Goal: Transaction & Acquisition: Purchase product/service

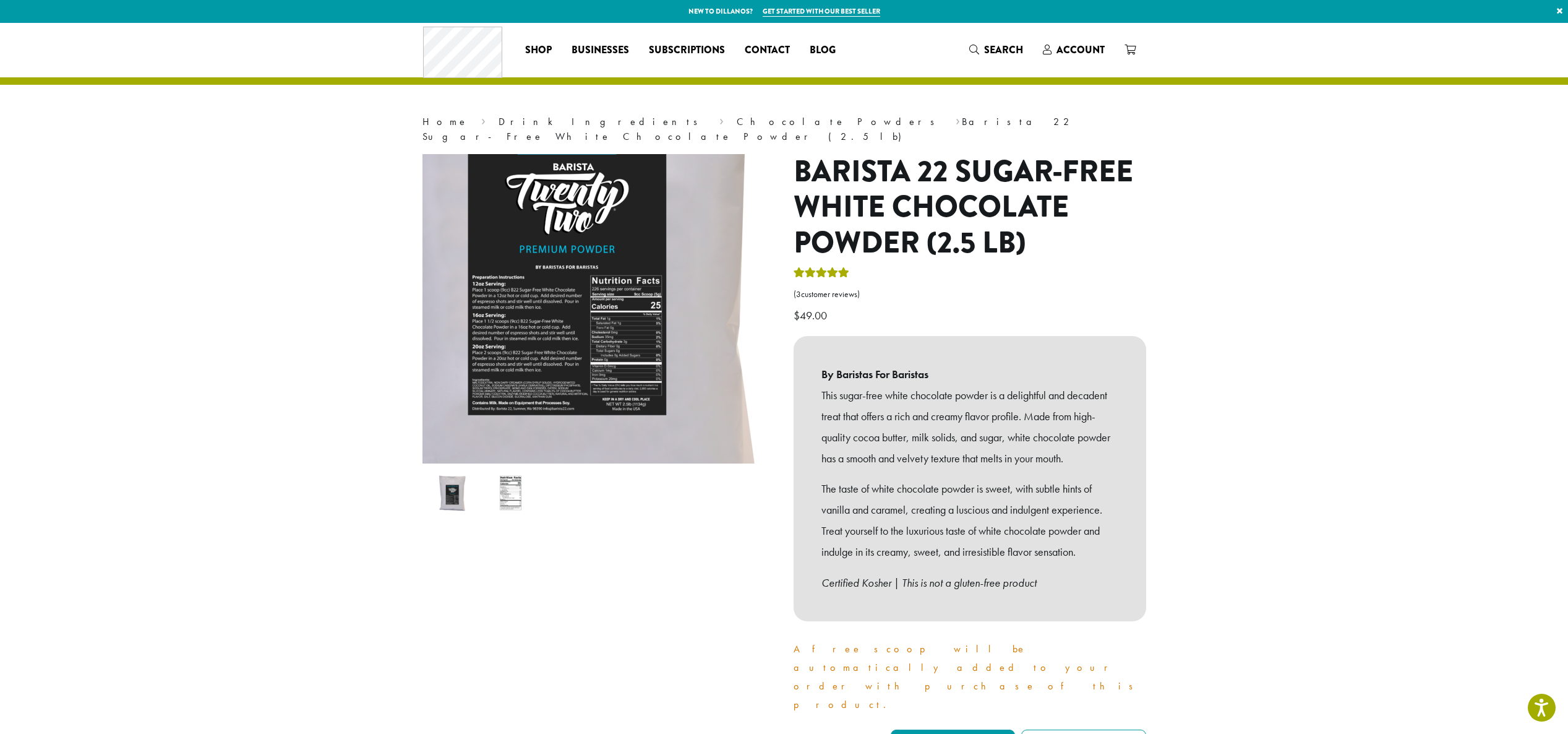
click at [633, 342] on img at bounding box center [560, 240] width 742 height 743
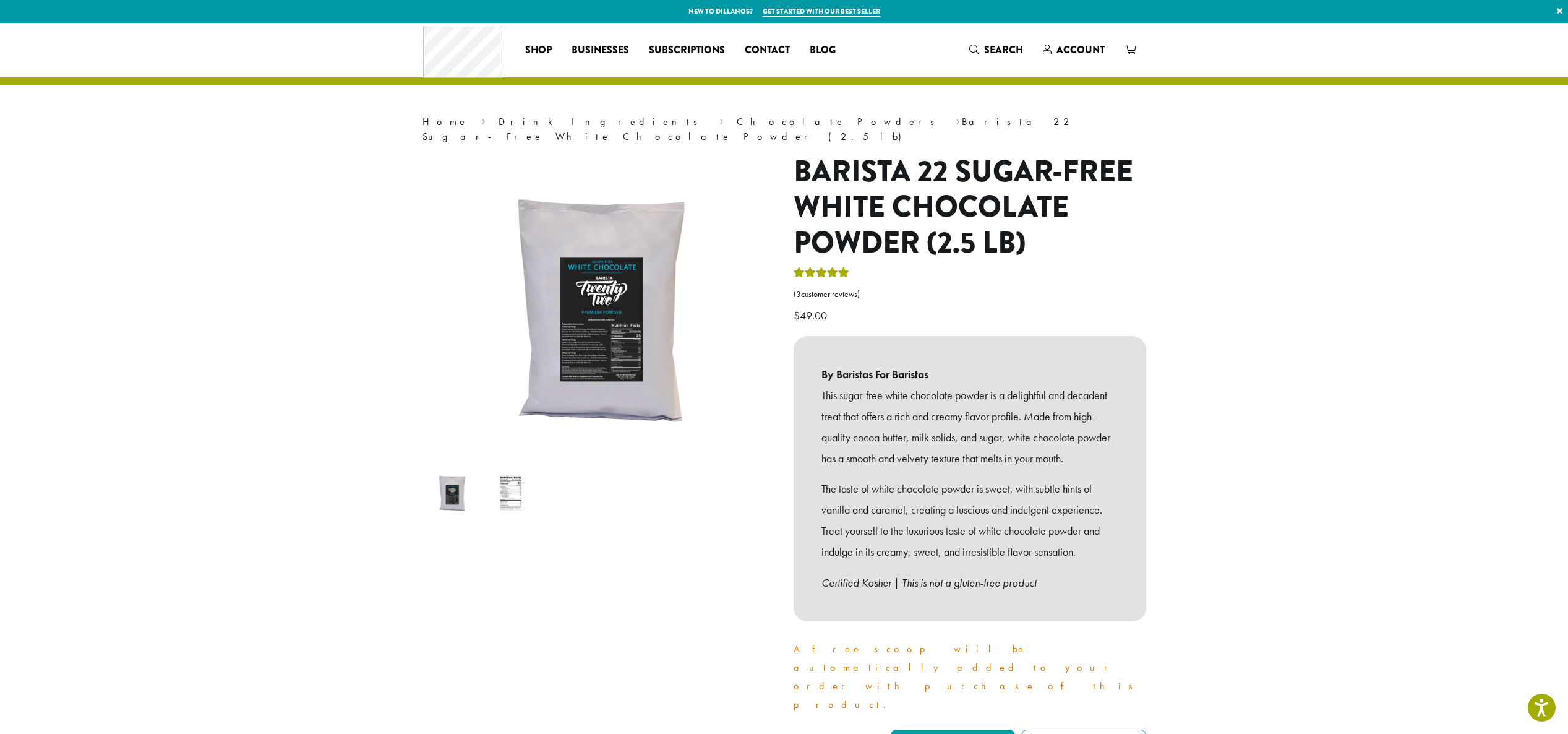
click at [513, 472] on img at bounding box center [511, 493] width 49 height 49
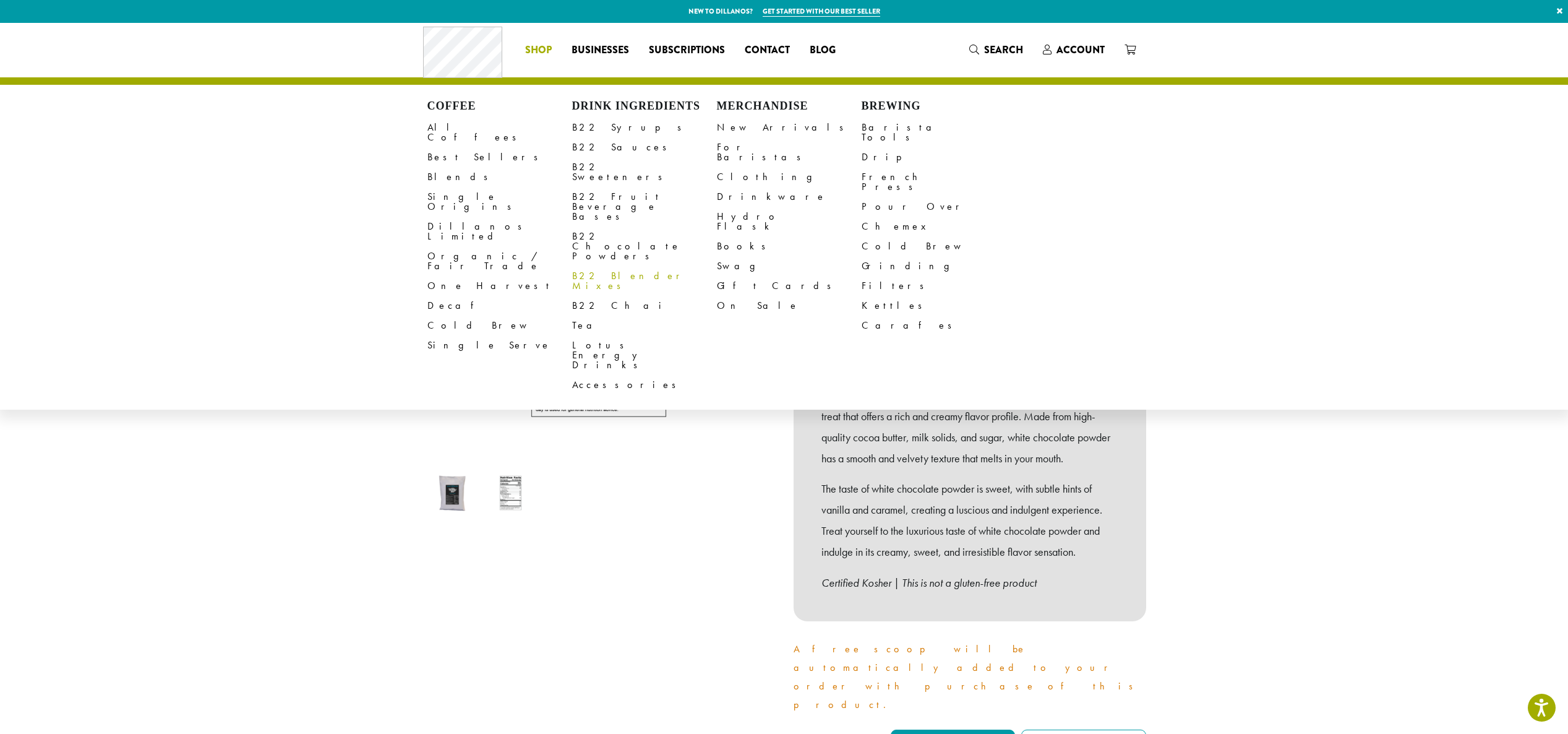
click at [644, 227] on link "B22 Chocolate Powders" at bounding box center [645, 246] width 145 height 39
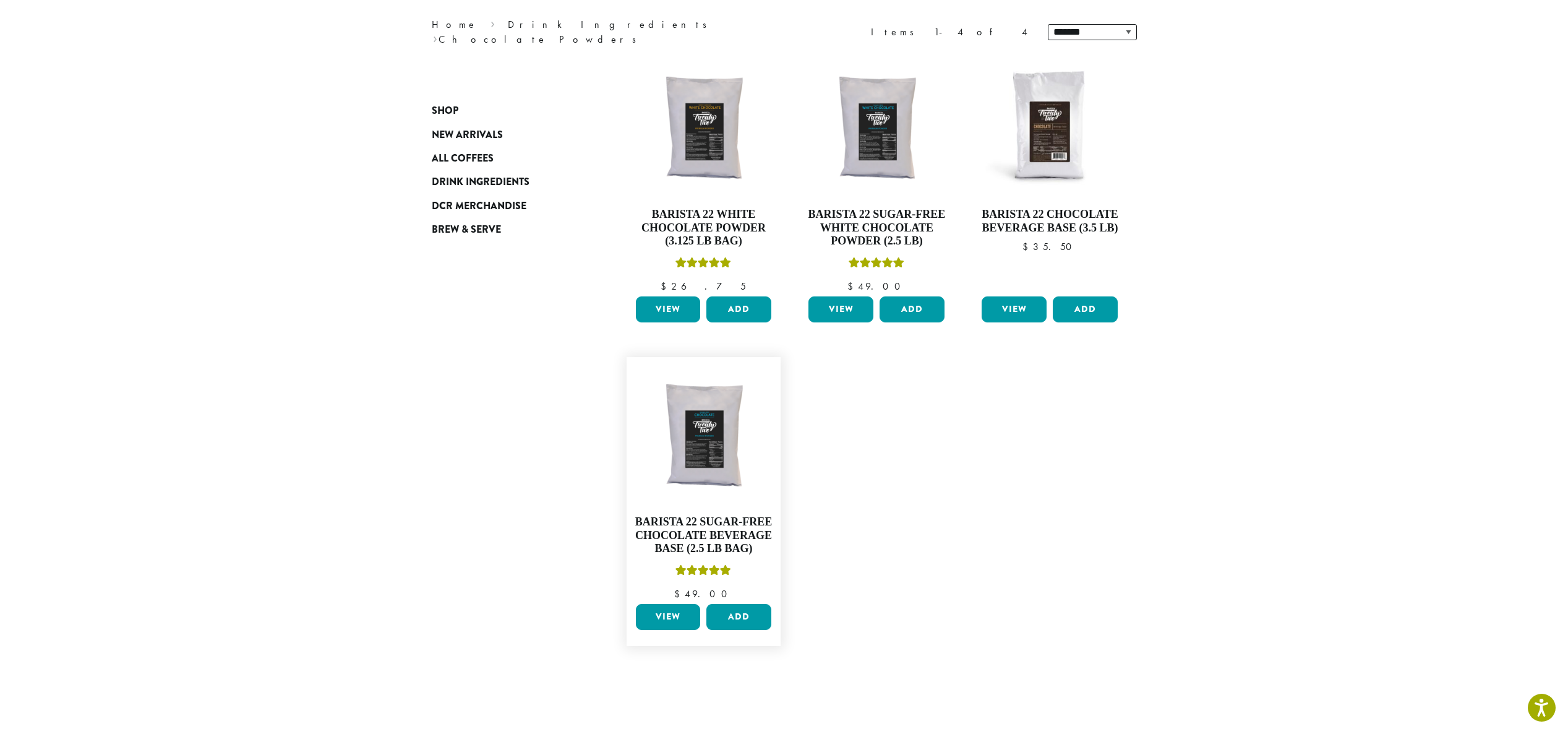
scroll to position [161, 0]
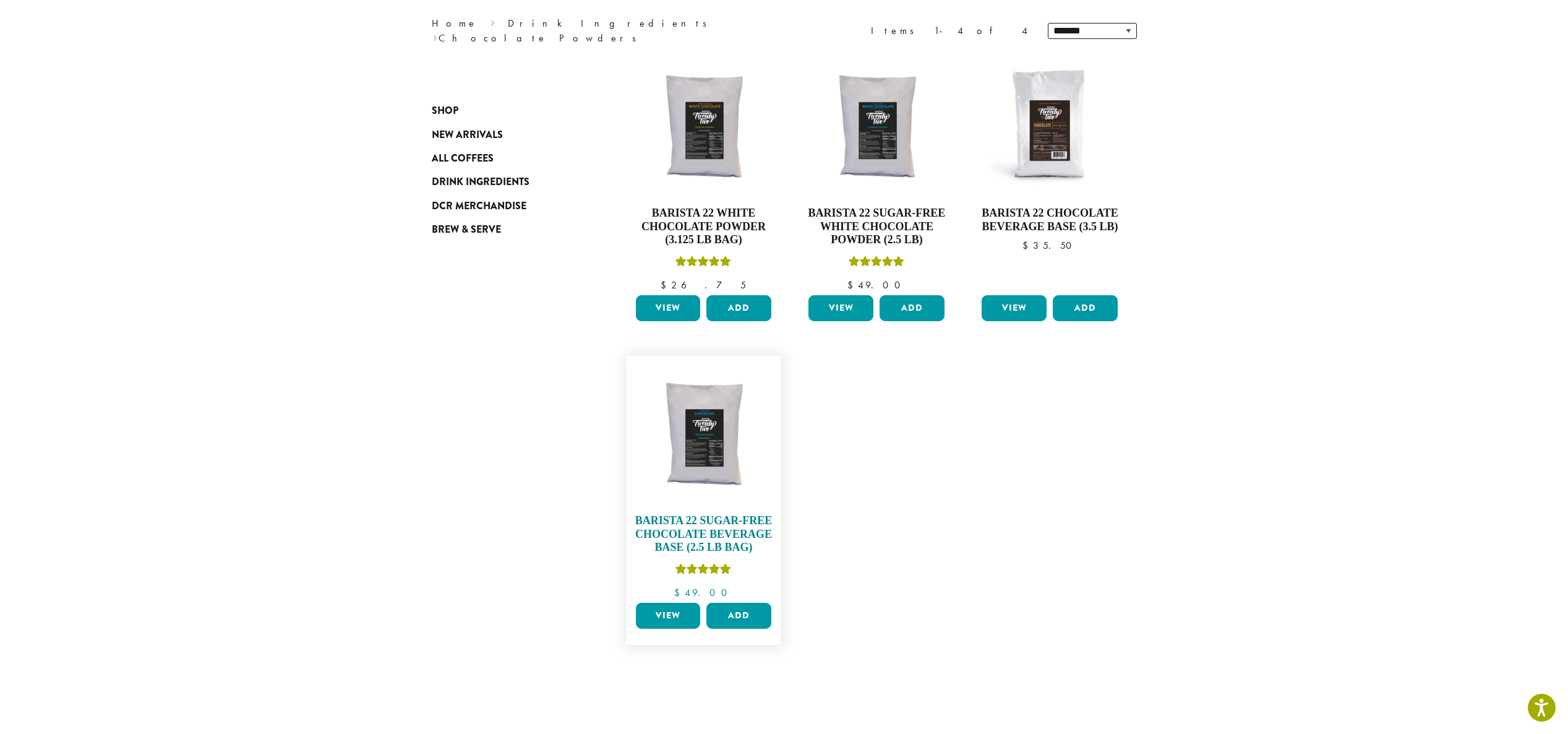
click at [695, 423] on img at bounding box center [703, 433] width 142 height 142
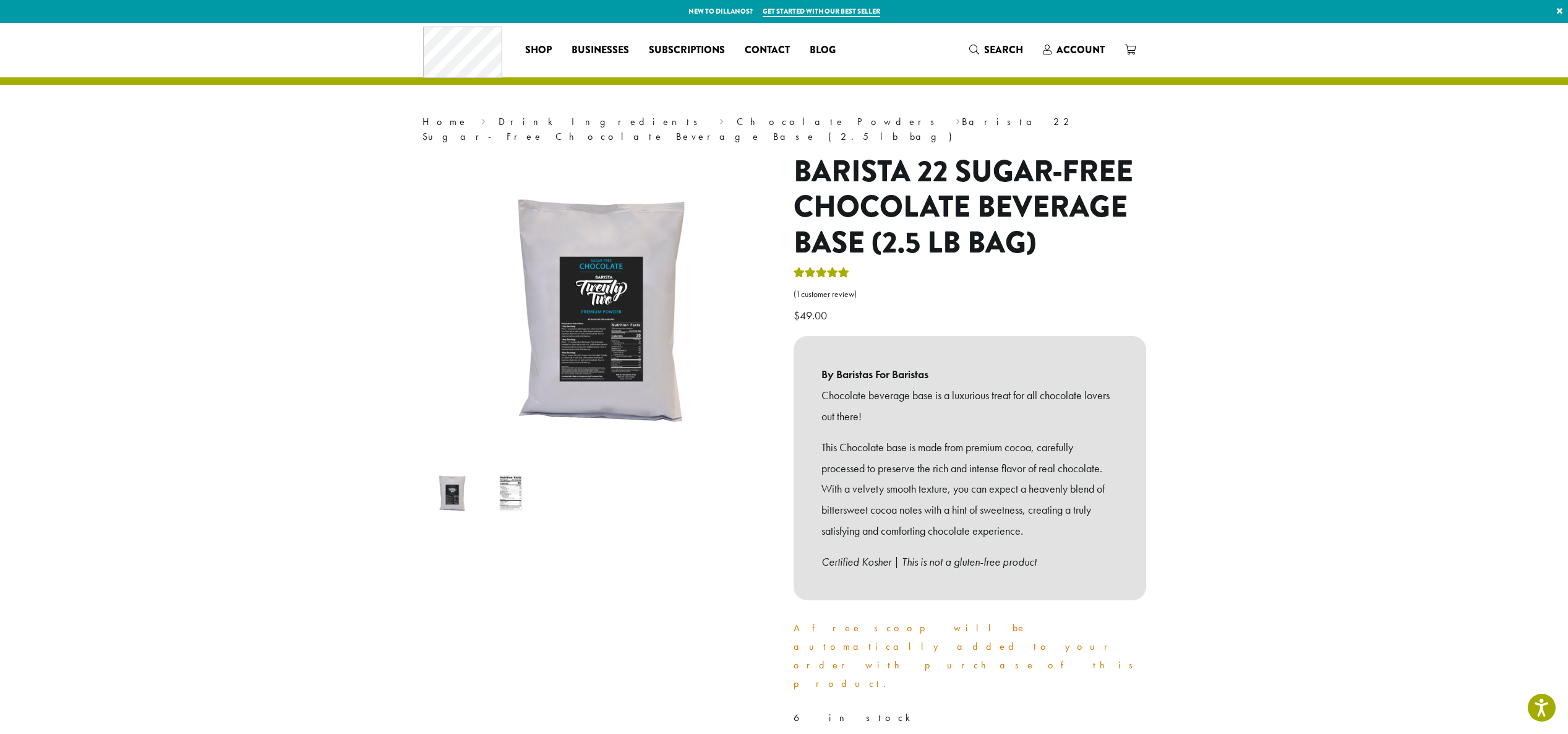
click at [513, 471] on img at bounding box center [511, 493] width 49 height 49
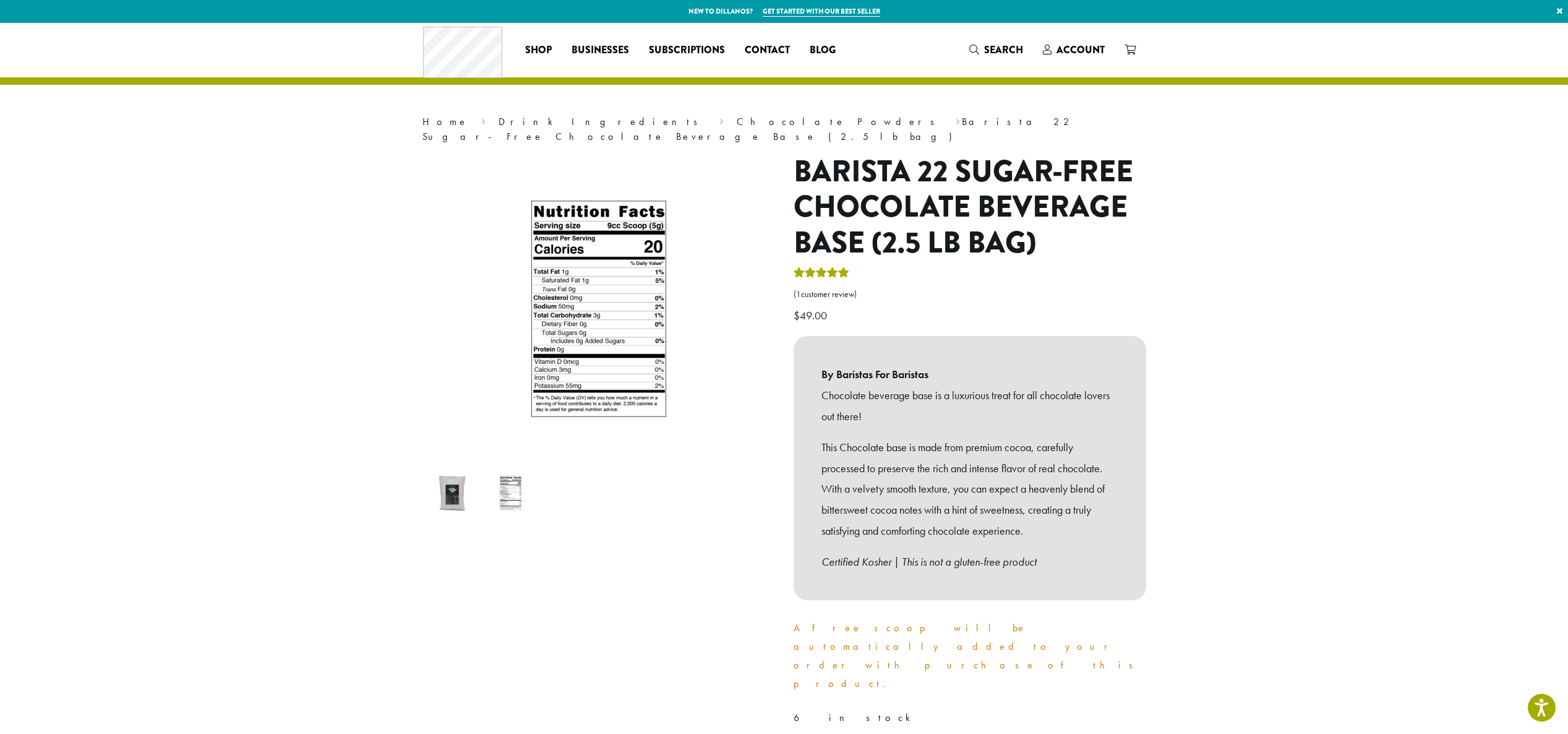
click at [453, 469] on img at bounding box center [452, 493] width 49 height 49
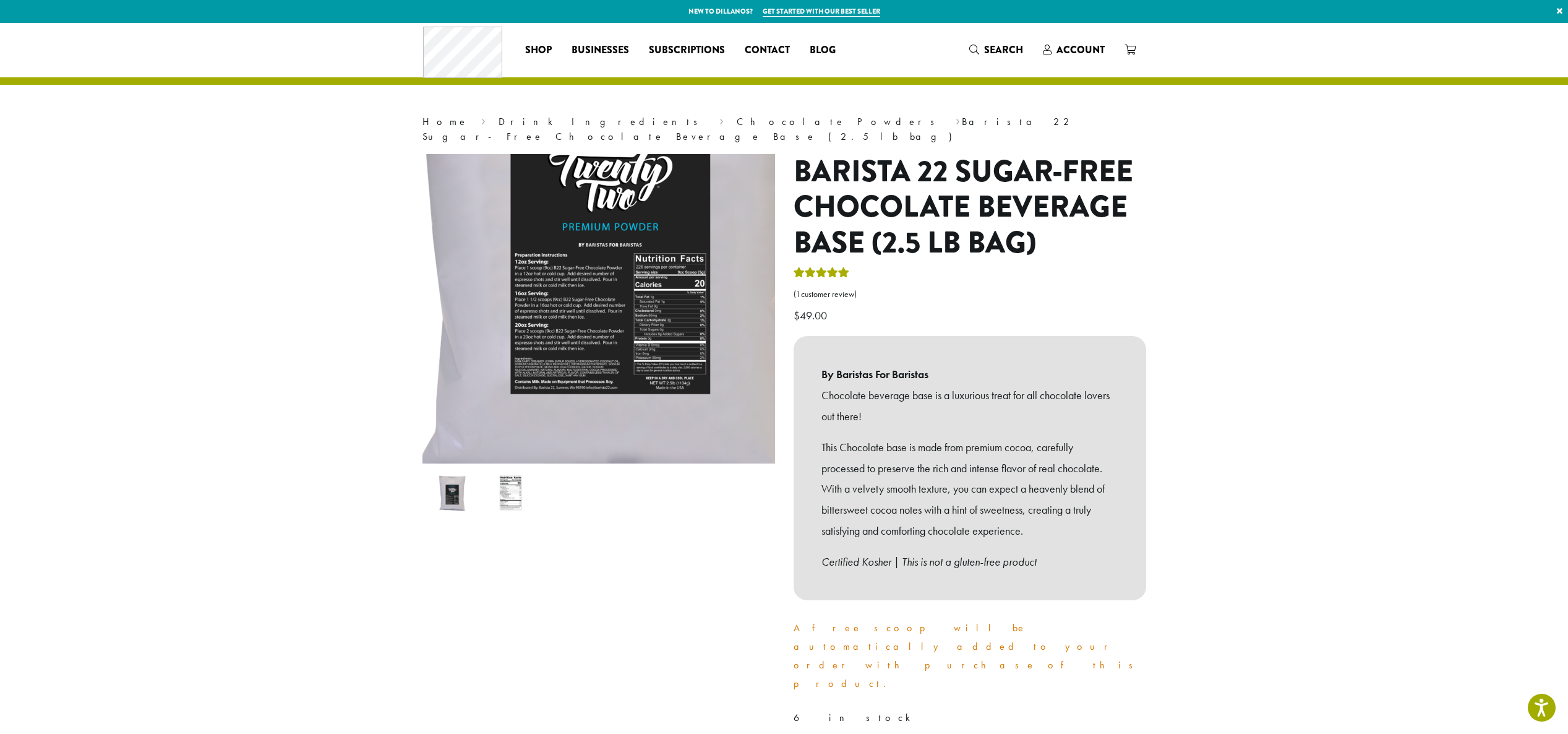
click at [592, 357] on img at bounding box center [604, 220] width 742 height 743
